Goal: Information Seeking & Learning: Learn about a topic

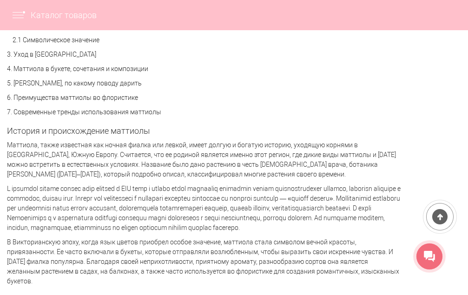
scroll to position [743, 0]
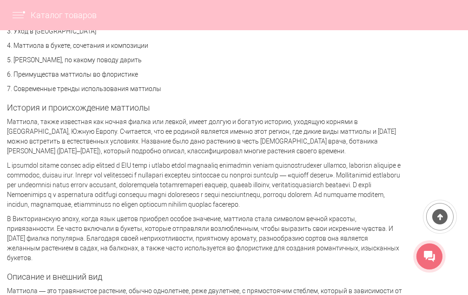
drag, startPoint x: 7, startPoint y: 124, endPoint x: 345, endPoint y: 151, distance: 339.0
click at [345, 151] on p "Маттиола, также известная как ночная фиалка или левкой, имеет долгую и богатую …" at bounding box center [204, 136] width 395 height 39
copy p "Маттиола, также известная как ночная фиалка или левкой, имеет долгую и богатую …"
click at [196, 142] on p "Маттиола, также известная как ночная фиалка или левкой, имеет долгую и богатую …" at bounding box center [204, 136] width 395 height 39
drag, startPoint x: 7, startPoint y: 120, endPoint x: 325, endPoint y: 155, distance: 320.7
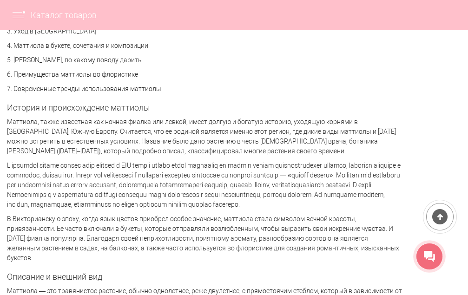
copy p "Маттиола, также известная как ночная фиалка или левкой, имеет долгую и богатую …"
click at [145, 150] on p "Маттиола, также известная как ночная фиалка или левкой, имеет долгую и богатую …" at bounding box center [204, 136] width 395 height 39
drag, startPoint x: 8, startPoint y: 165, endPoint x: 76, endPoint y: 218, distance: 86.1
click at [76, 210] on p at bounding box center [204, 185] width 395 height 49
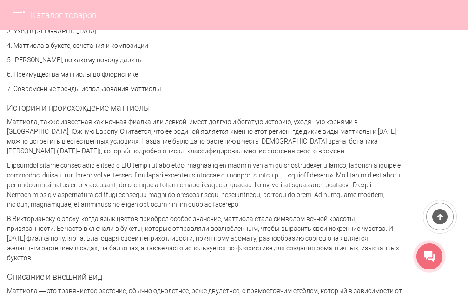
copy p "L ipsumdol sitame consec adip elitsed d EIU temp i utlabo etdol magnaaliq enima…"
